Goal: Task Accomplishment & Management: Use online tool/utility

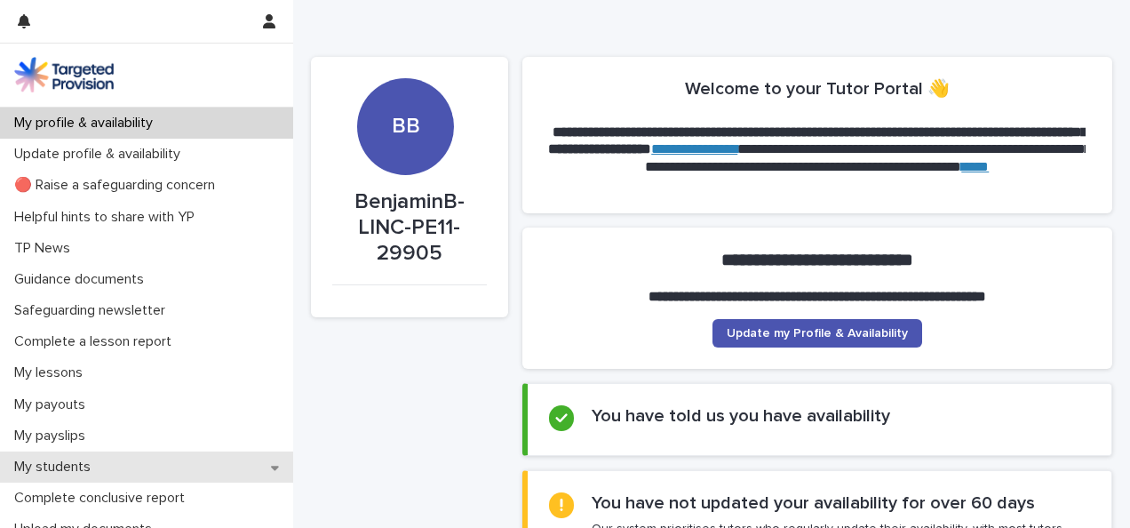
click at [133, 467] on div "My students" at bounding box center [146, 466] width 293 height 31
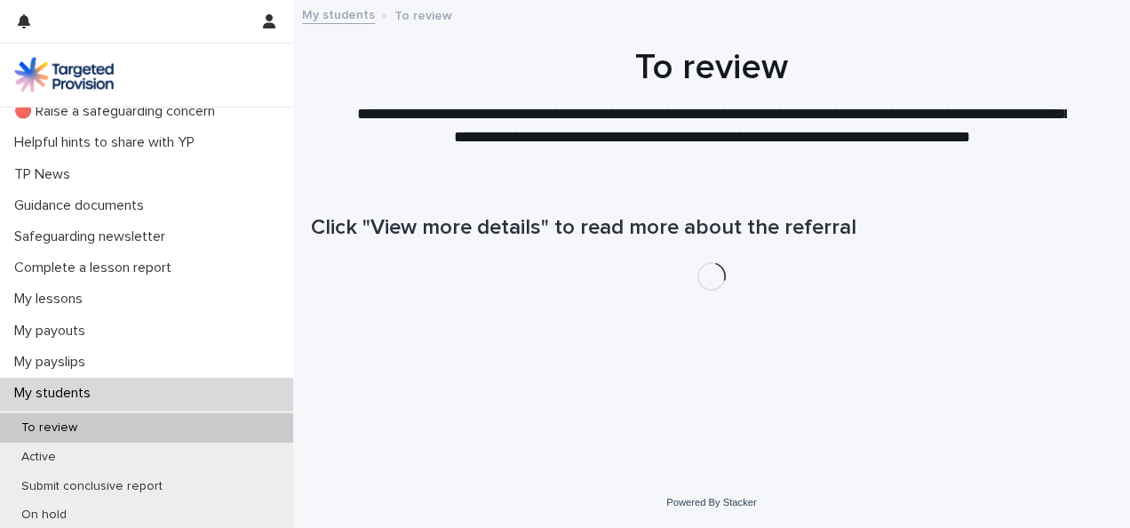
scroll to position [89, 0]
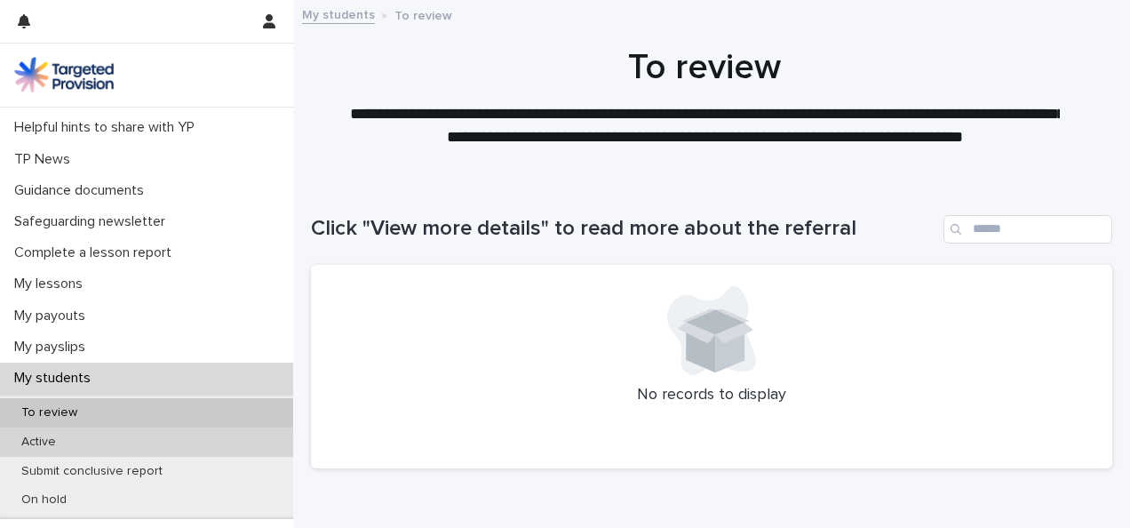
click at [100, 443] on div "Active" at bounding box center [146, 441] width 293 height 29
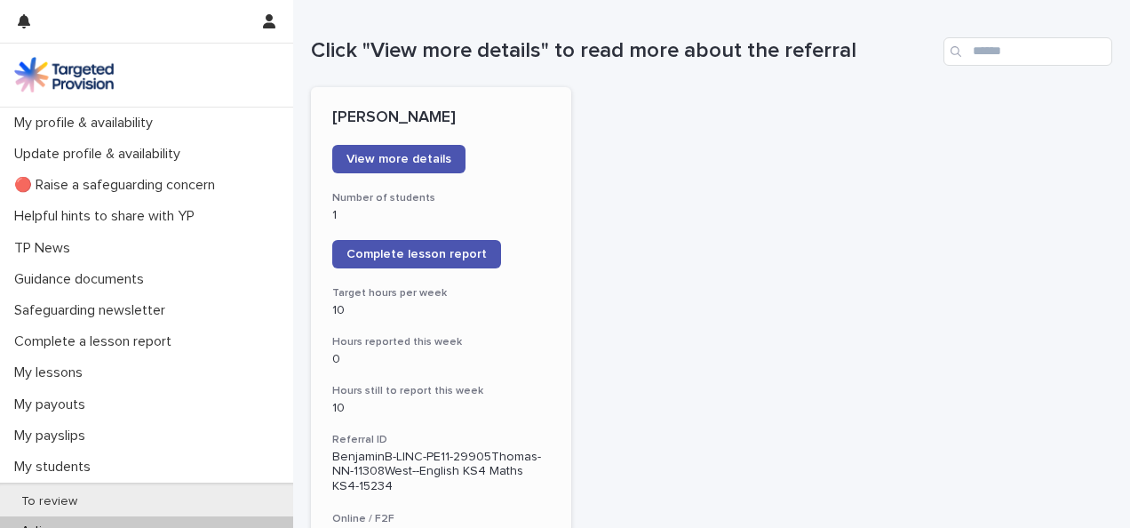
scroll to position [267, 0]
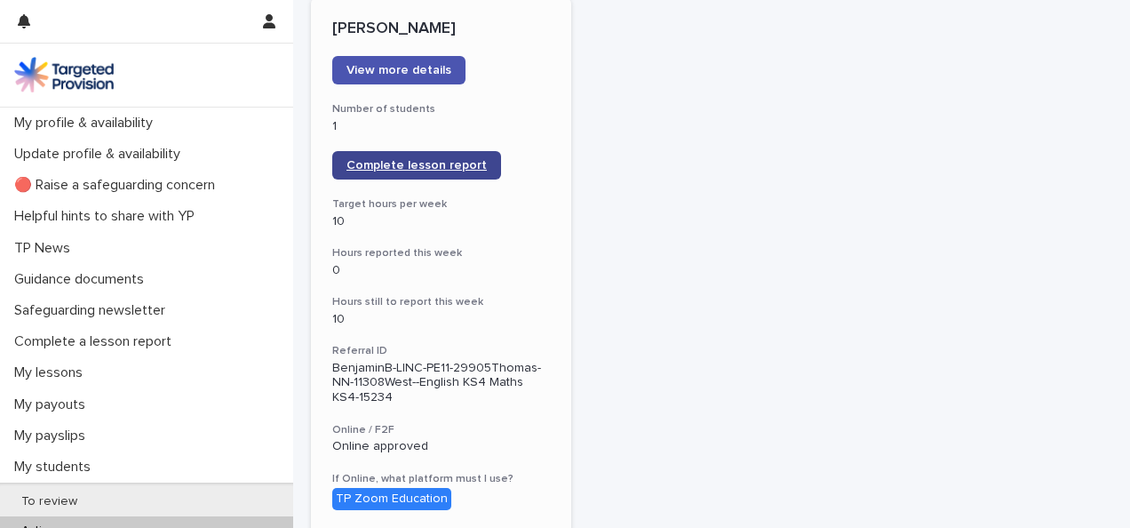
click at [427, 169] on span "Complete lesson report" at bounding box center [416, 165] width 140 height 12
